Goal: Information Seeking & Learning: Check status

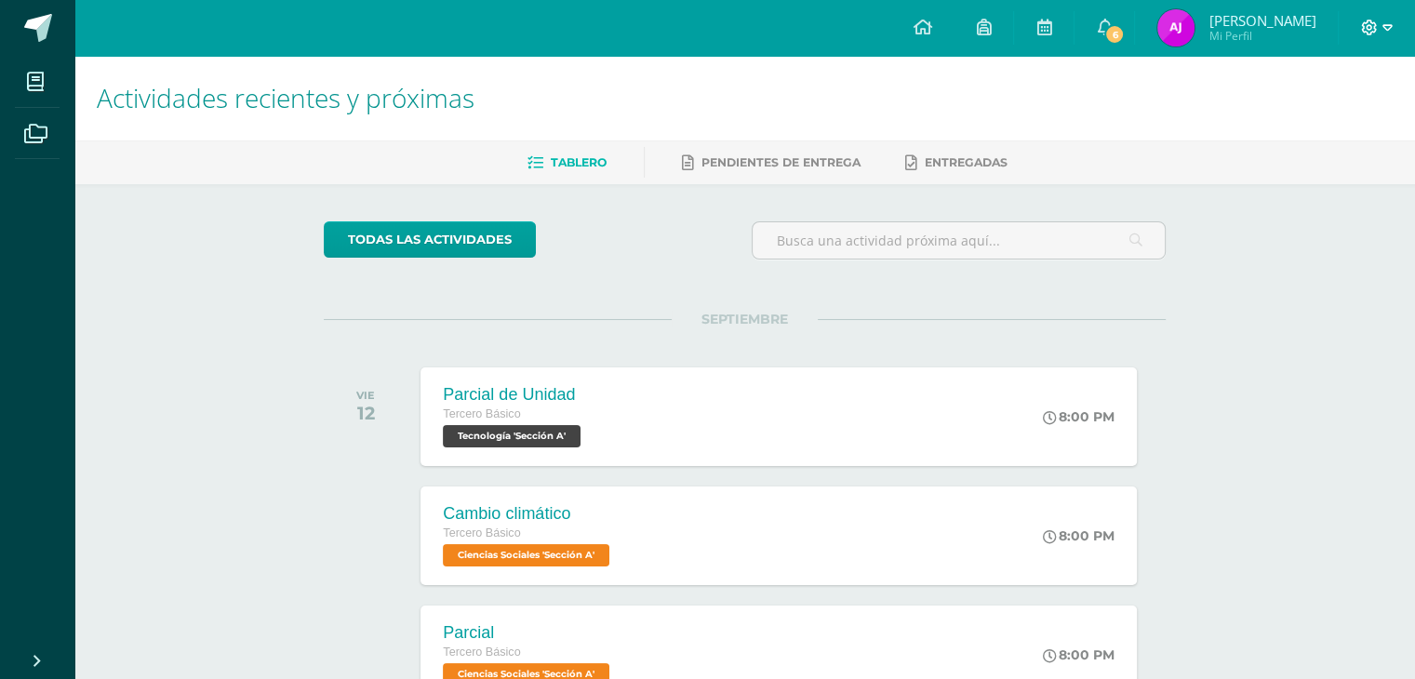
click at [1377, 34] on icon at bounding box center [1369, 28] width 17 height 17
click at [1324, 129] on span "Cerrar sesión" at bounding box center [1329, 126] width 84 height 18
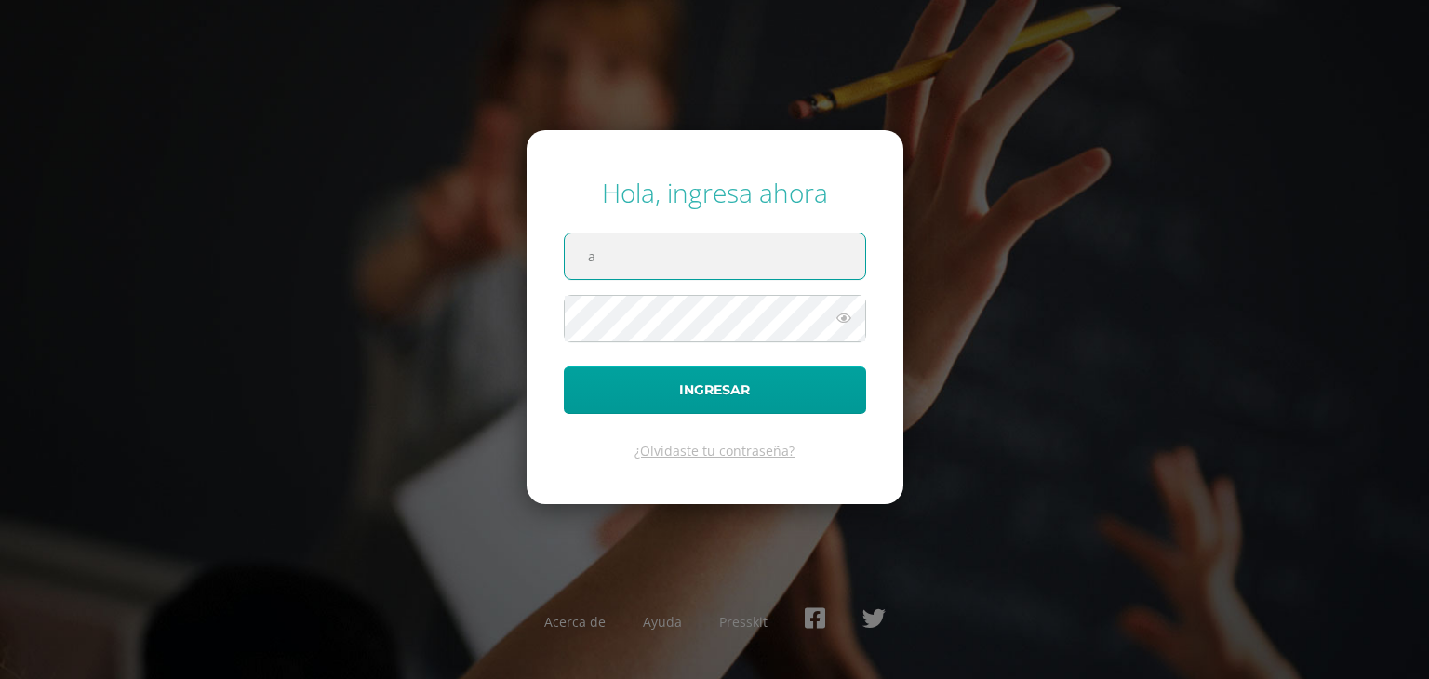
type input "angelacuxulic2023@maiagt.org"
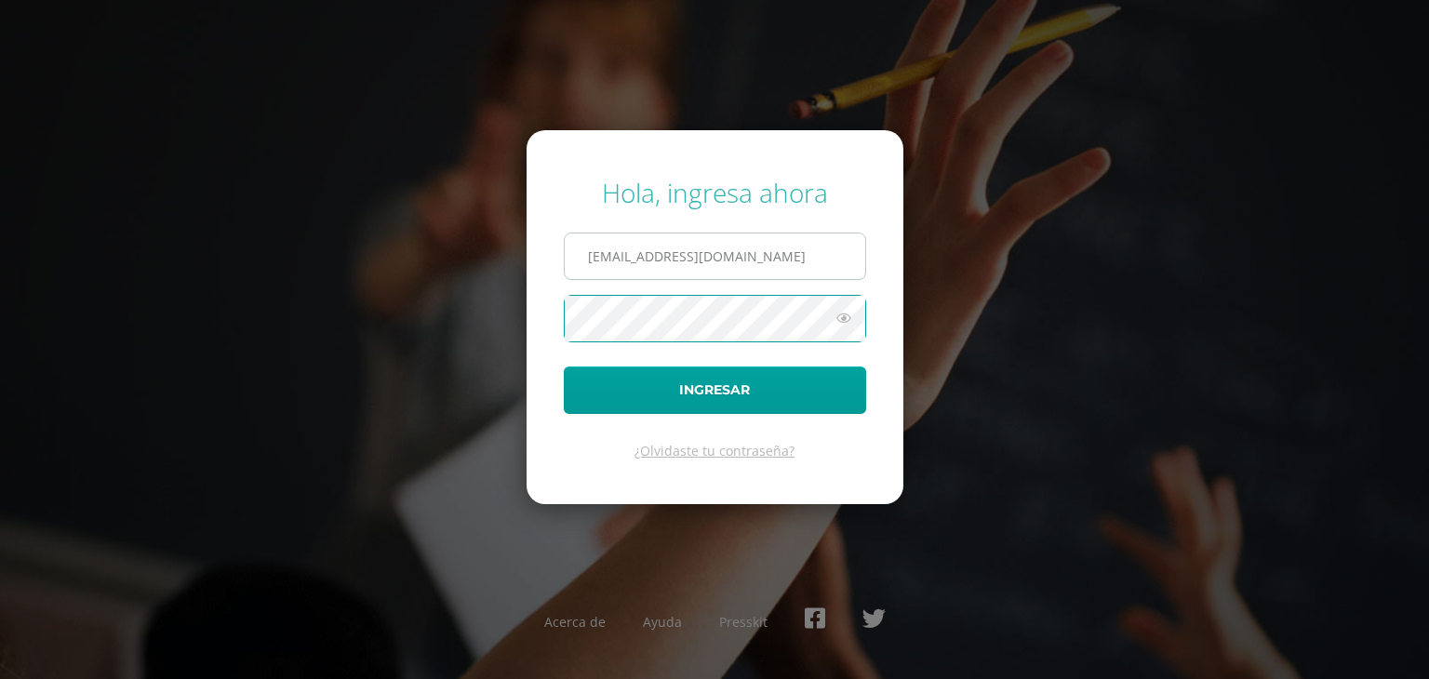
click at [564, 367] on button "Ingresar" at bounding box center [715, 390] width 302 height 47
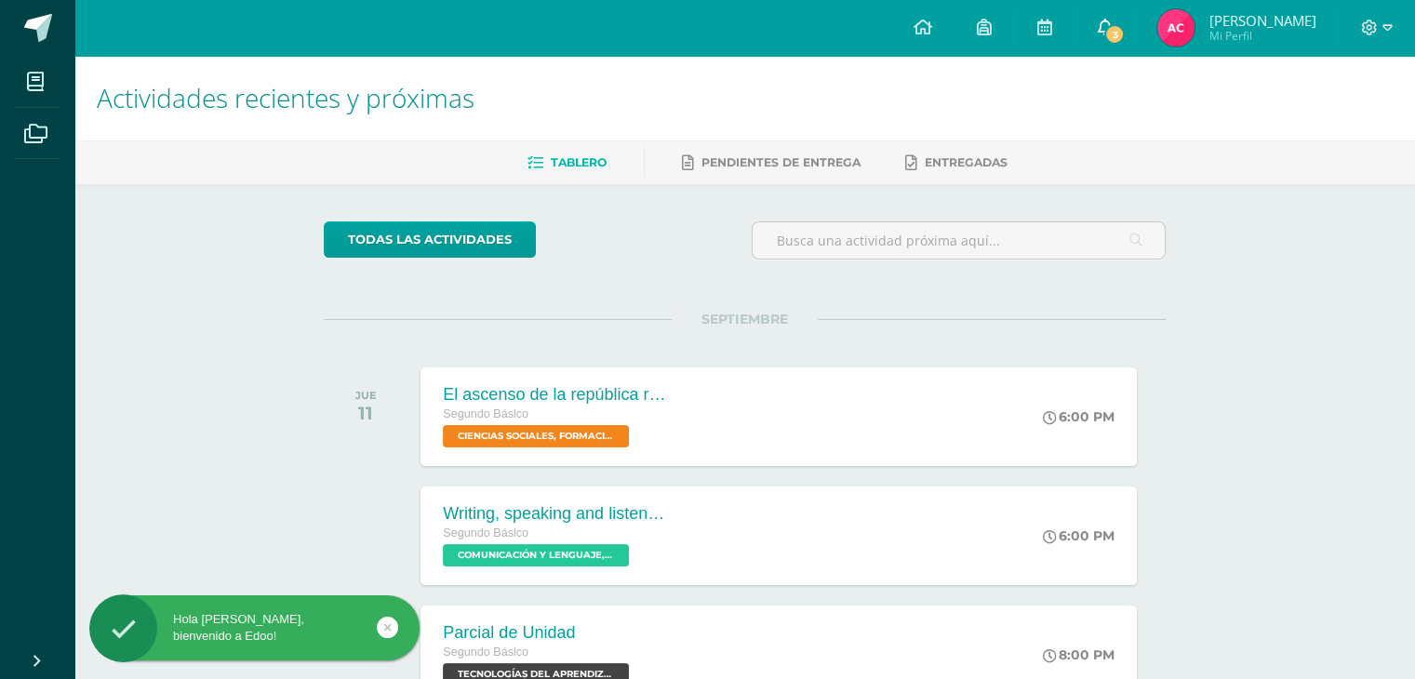
click at [1128, 20] on link "3" at bounding box center [1105, 28] width 60 height 56
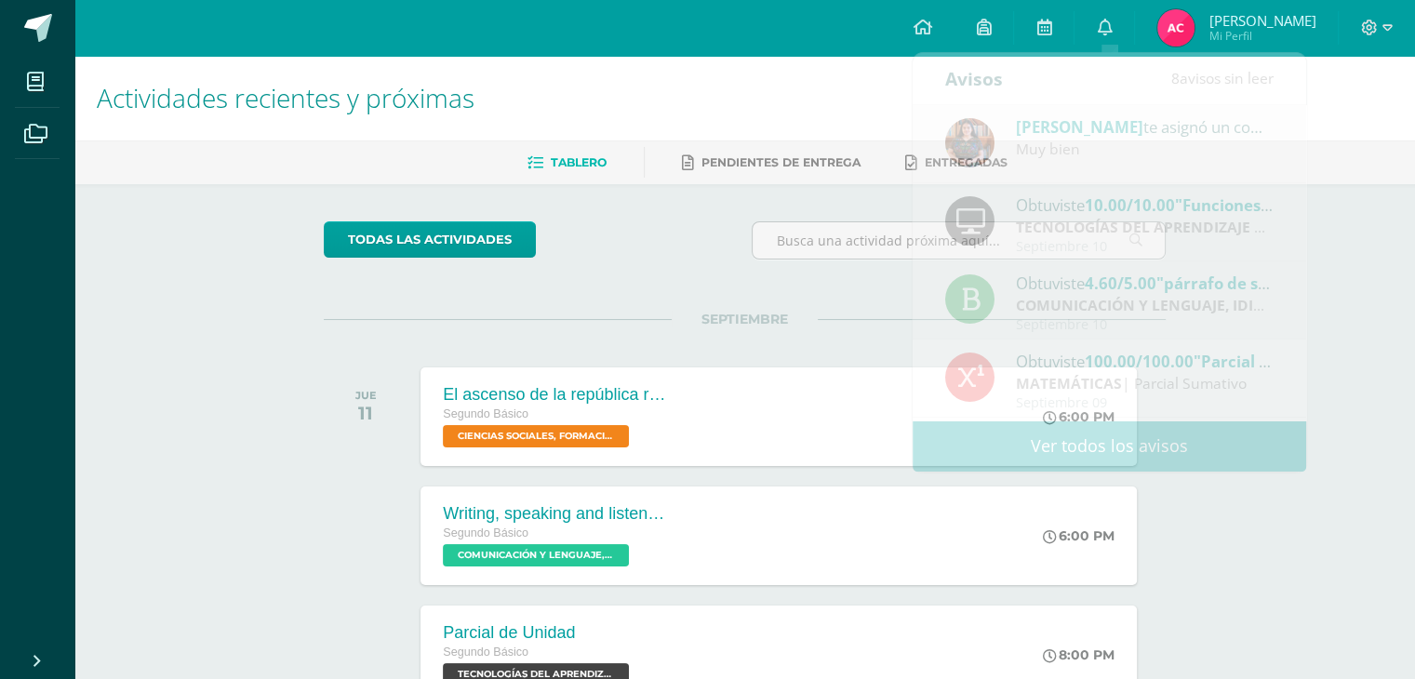
click at [1188, 34] on img at bounding box center [1176, 27] width 37 height 37
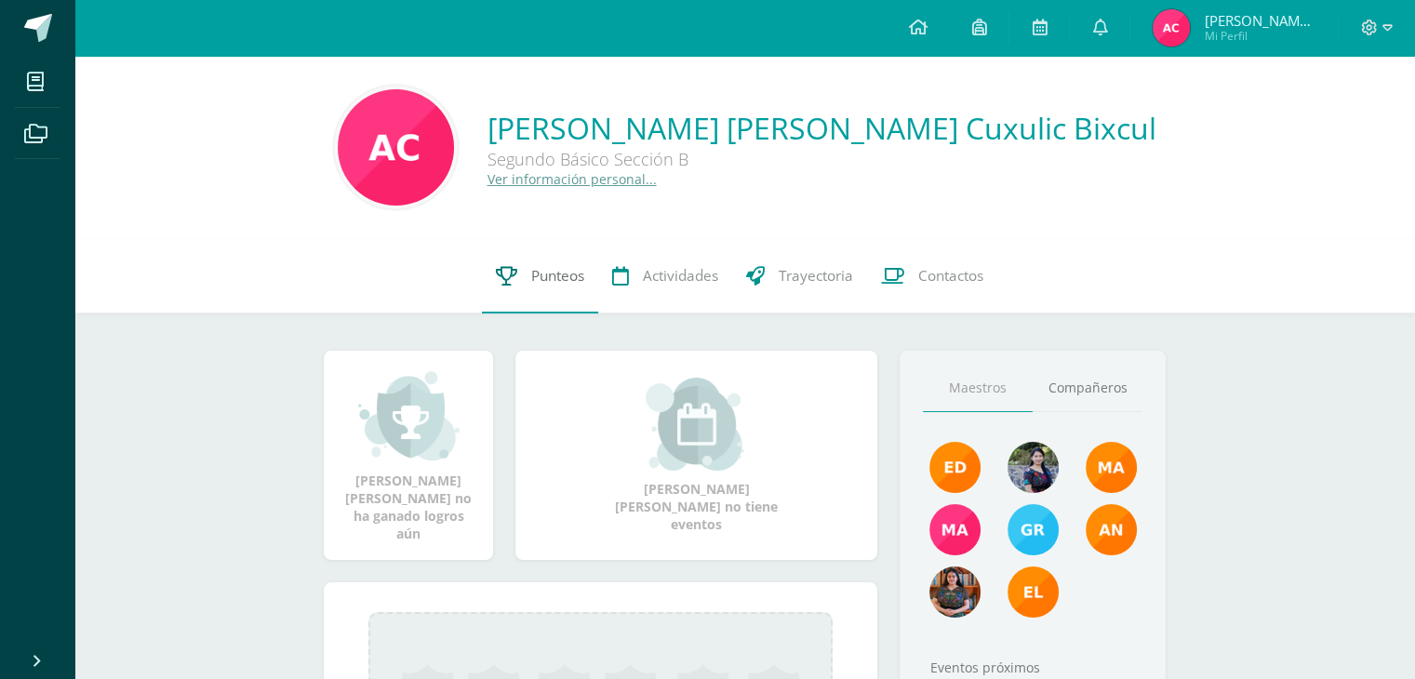
click at [540, 287] on link "Punteos" at bounding box center [540, 276] width 116 height 74
